Goal: Task Accomplishment & Management: Use online tool/utility

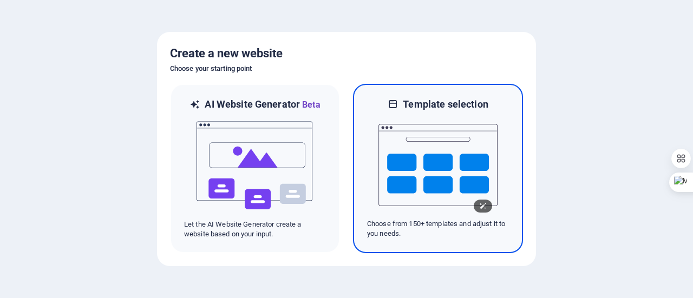
click at [461, 195] on img at bounding box center [437, 165] width 119 height 108
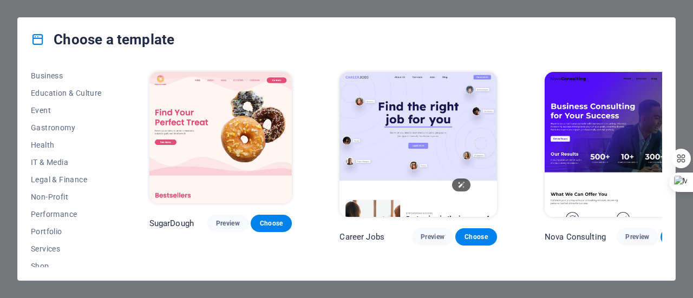
scroll to position [163, 0]
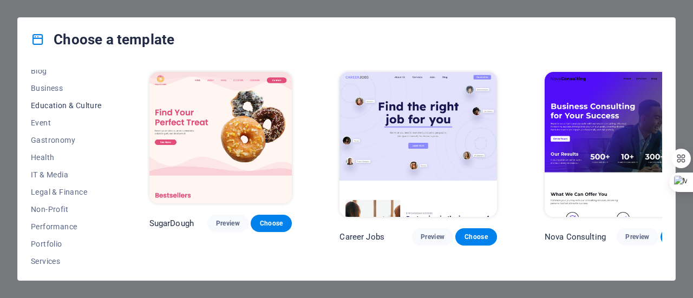
click at [78, 108] on span "Education & Culture" at bounding box center [66, 105] width 71 height 9
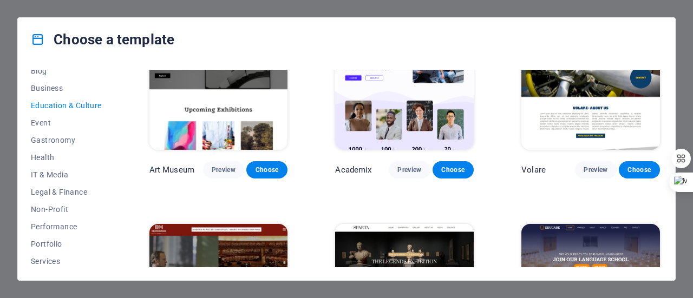
scroll to position [0, 0]
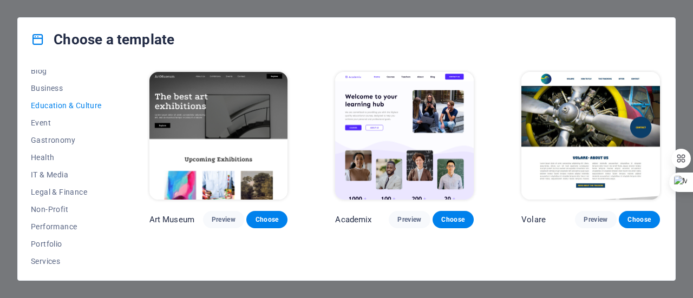
click at [347, 214] on p "Academix" at bounding box center [353, 219] width 36 height 11
click at [462, 215] on span "Choose" at bounding box center [453, 219] width 24 height 9
